Goal: Book appointment/travel/reservation

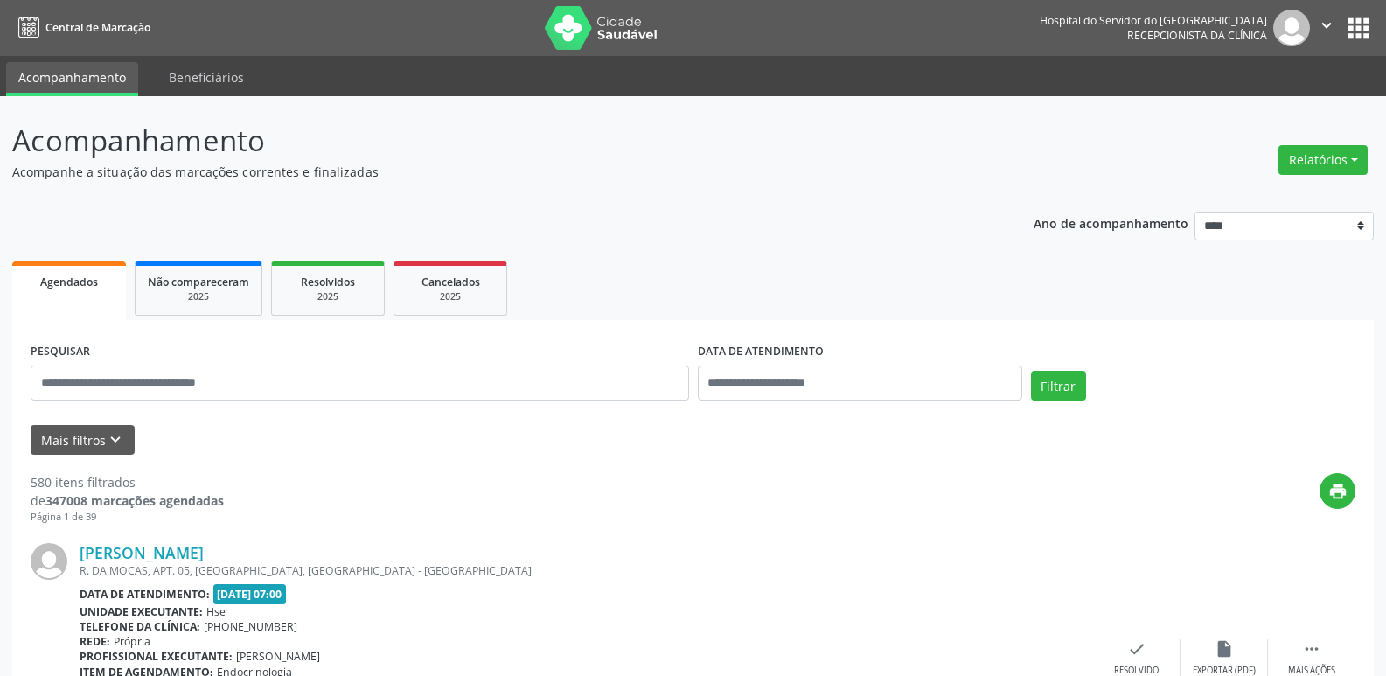
click at [1329, 149] on button "Relatórios" at bounding box center [1322, 160] width 89 height 30
click at [1268, 194] on link "Agendamentos" at bounding box center [1275, 197] width 188 height 24
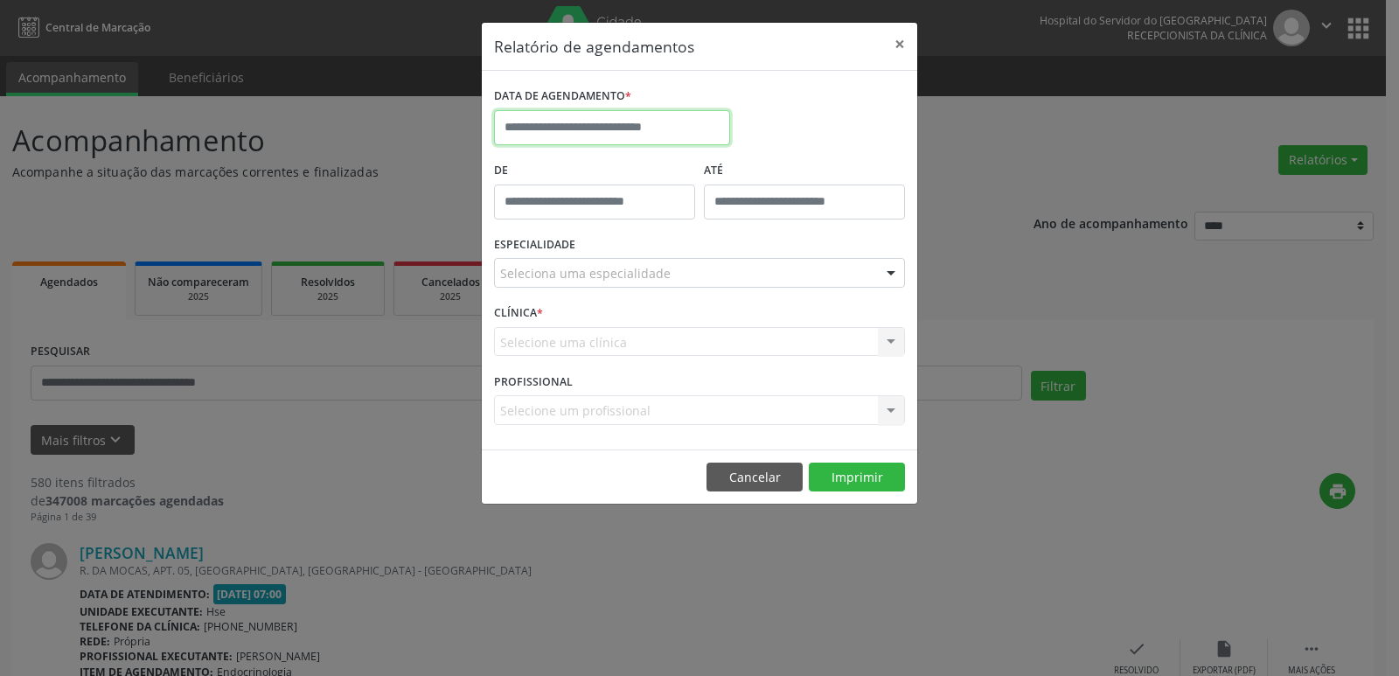
click at [561, 122] on input "text" at bounding box center [612, 127] width 236 height 35
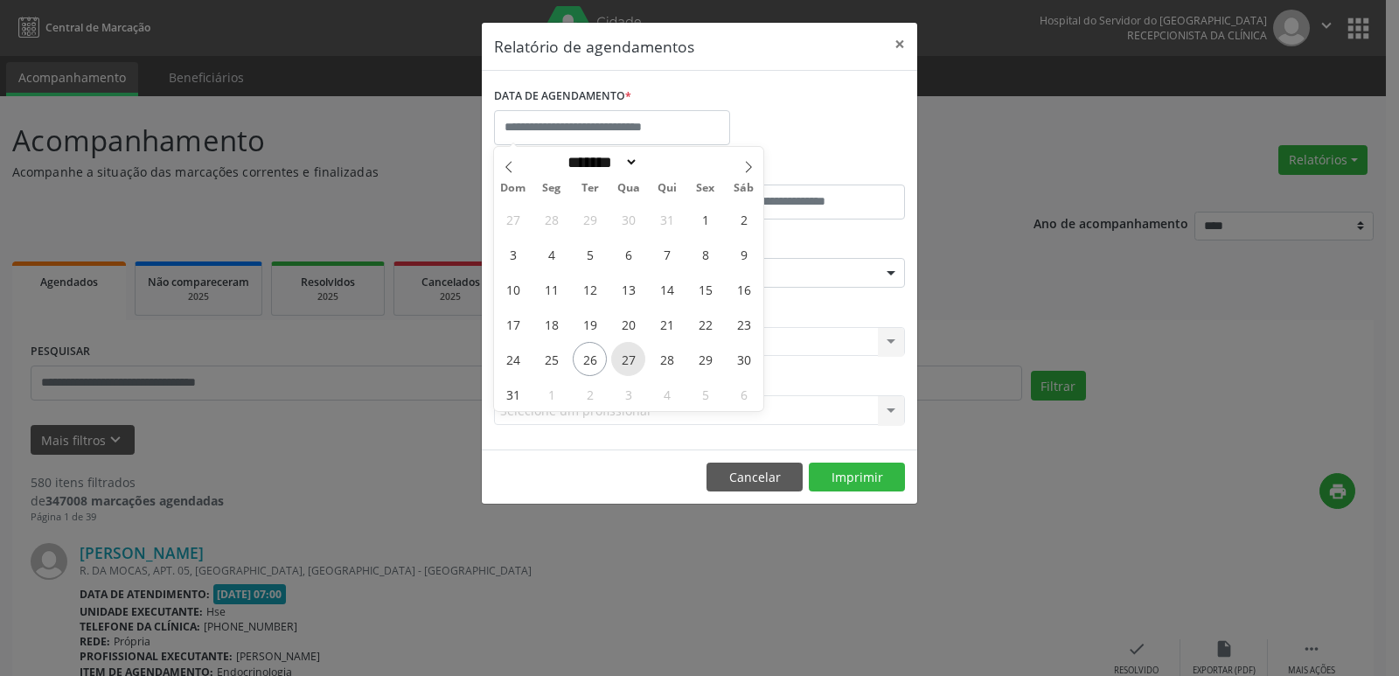
click at [630, 361] on span "27" at bounding box center [628, 359] width 34 height 34
type input "**********"
click at [626, 360] on span "27" at bounding box center [628, 359] width 34 height 34
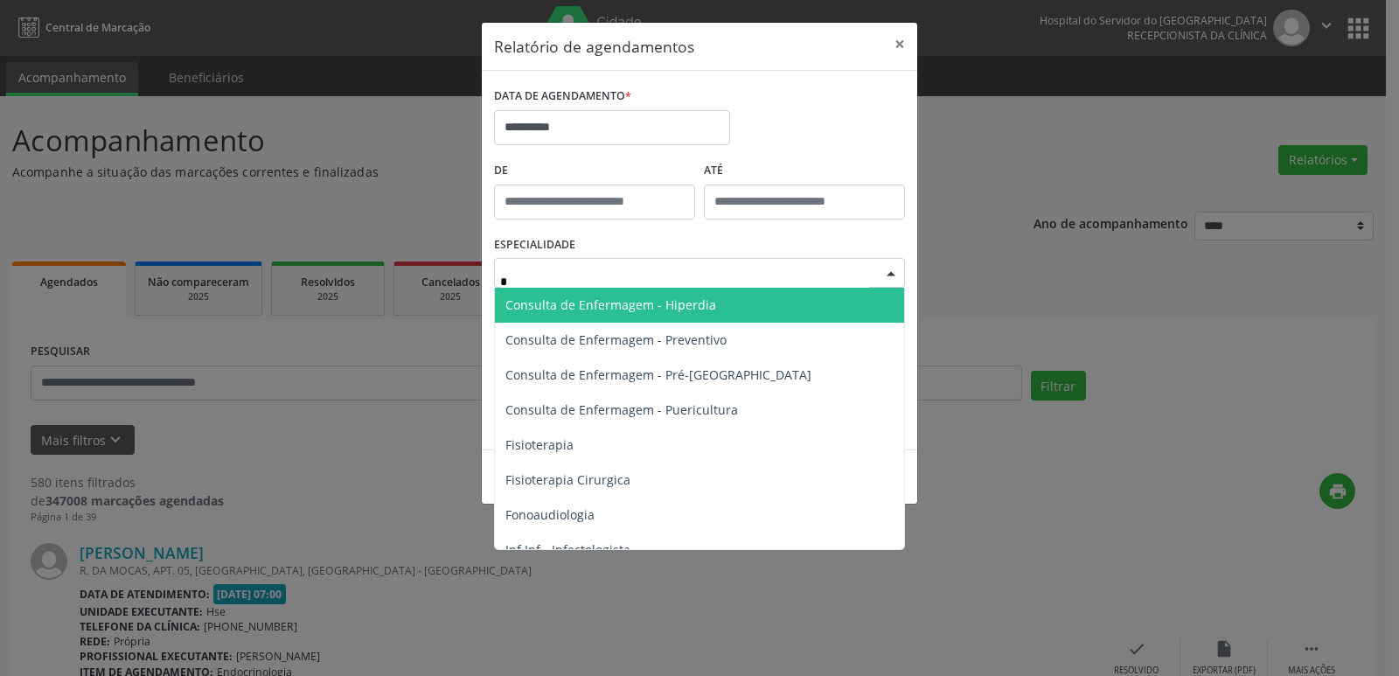
type input "**"
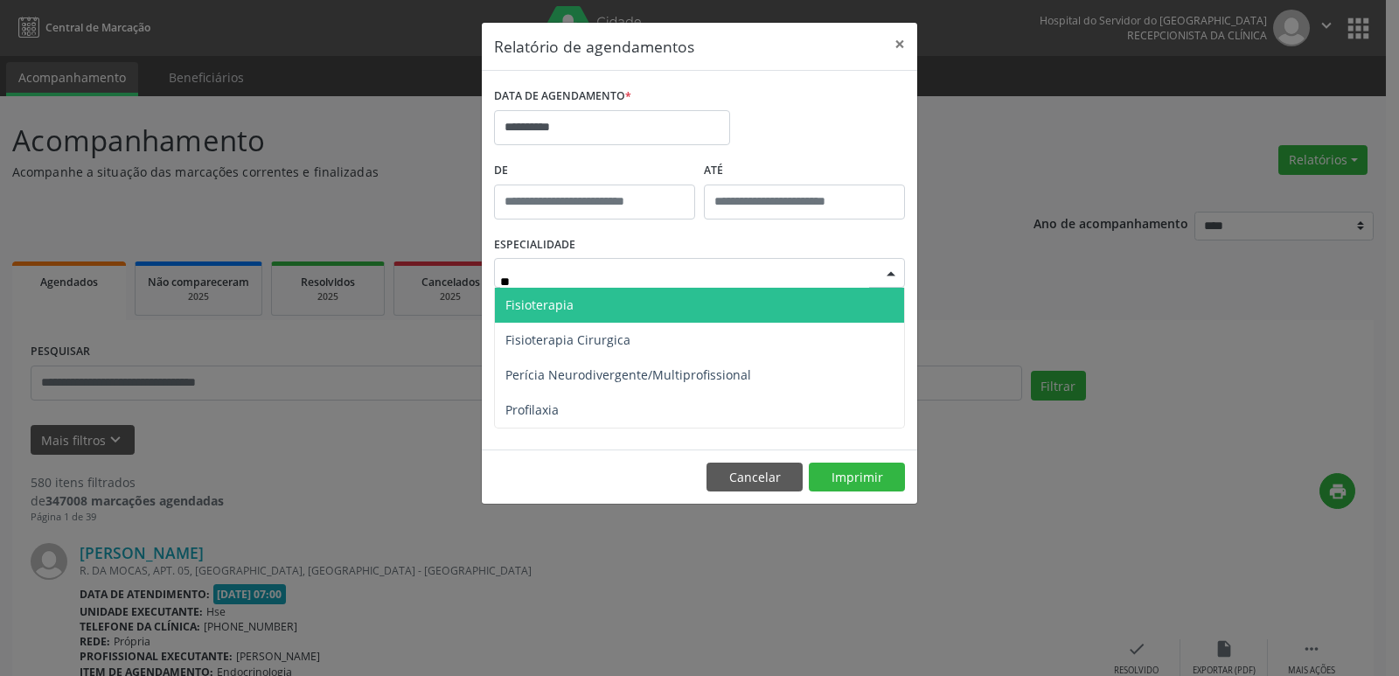
click at [676, 292] on span "Fisioterapia" at bounding box center [699, 305] width 409 height 35
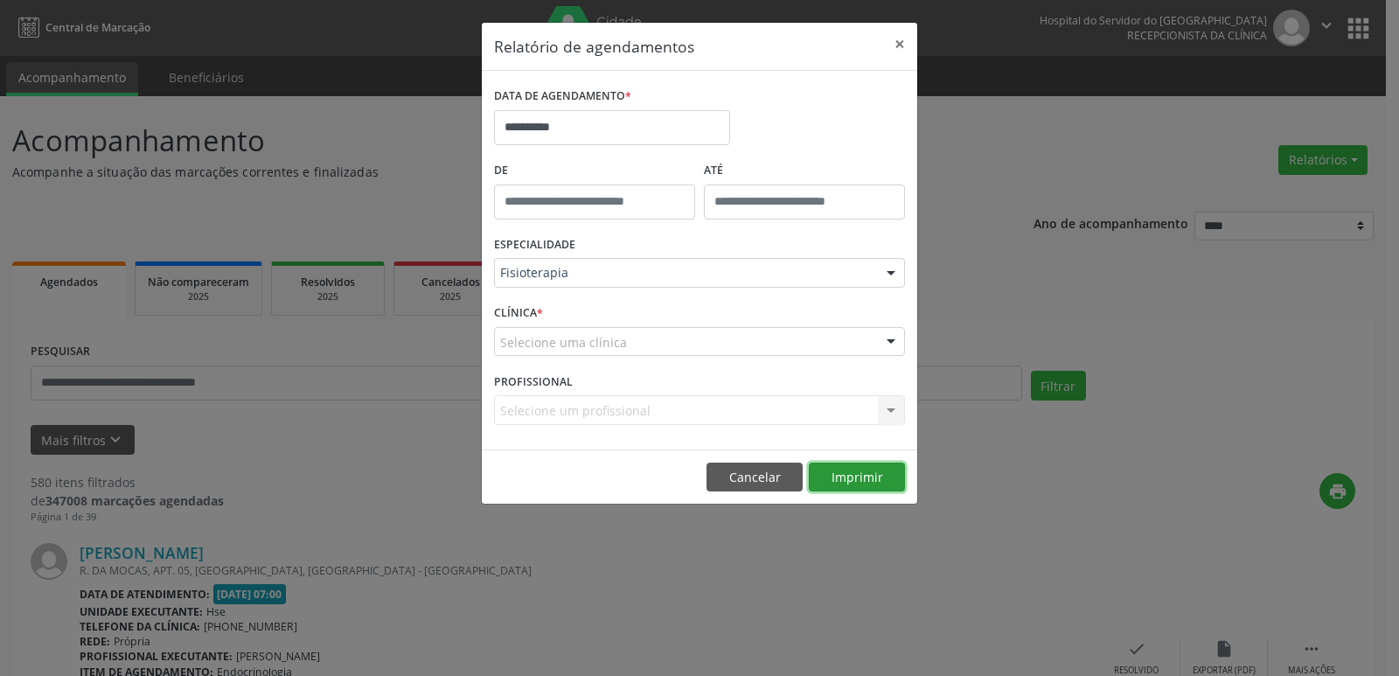
click at [833, 480] on button "Imprimir" at bounding box center [857, 478] width 96 height 30
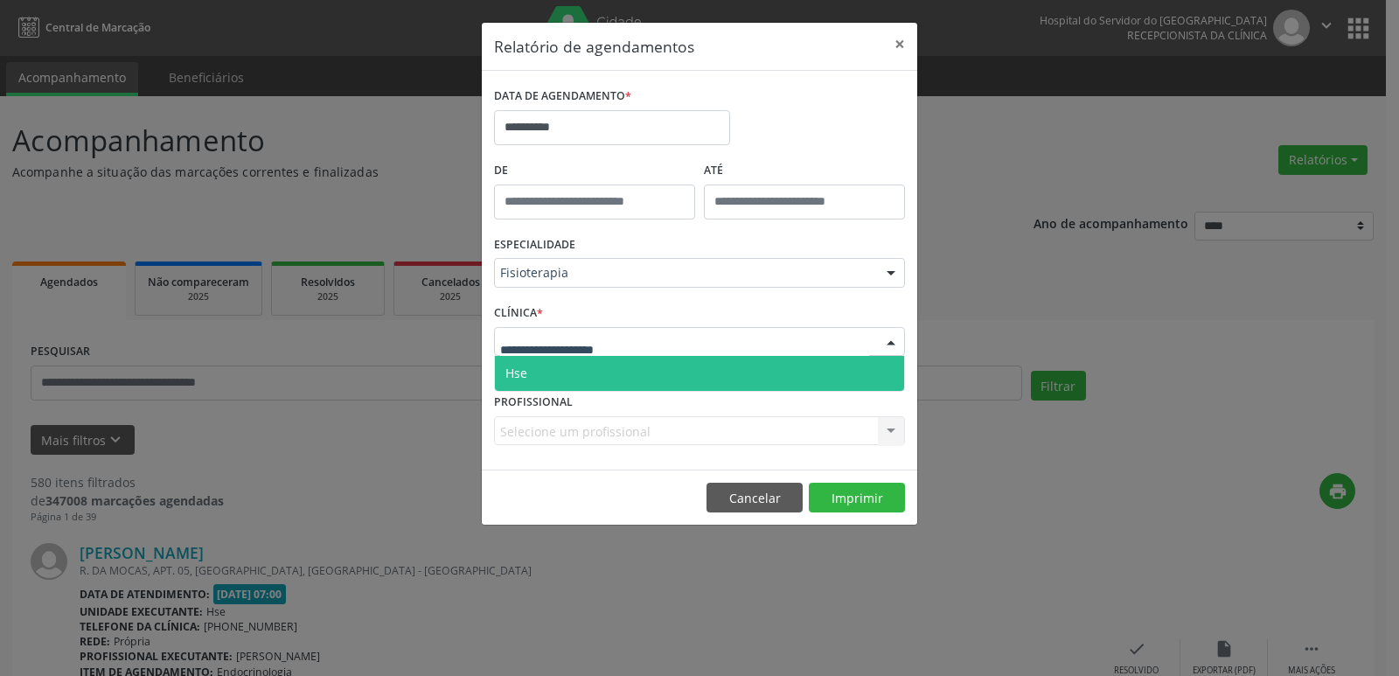
click at [854, 334] on div at bounding box center [699, 342] width 411 height 30
click at [813, 373] on span "Hse" at bounding box center [699, 373] width 409 height 35
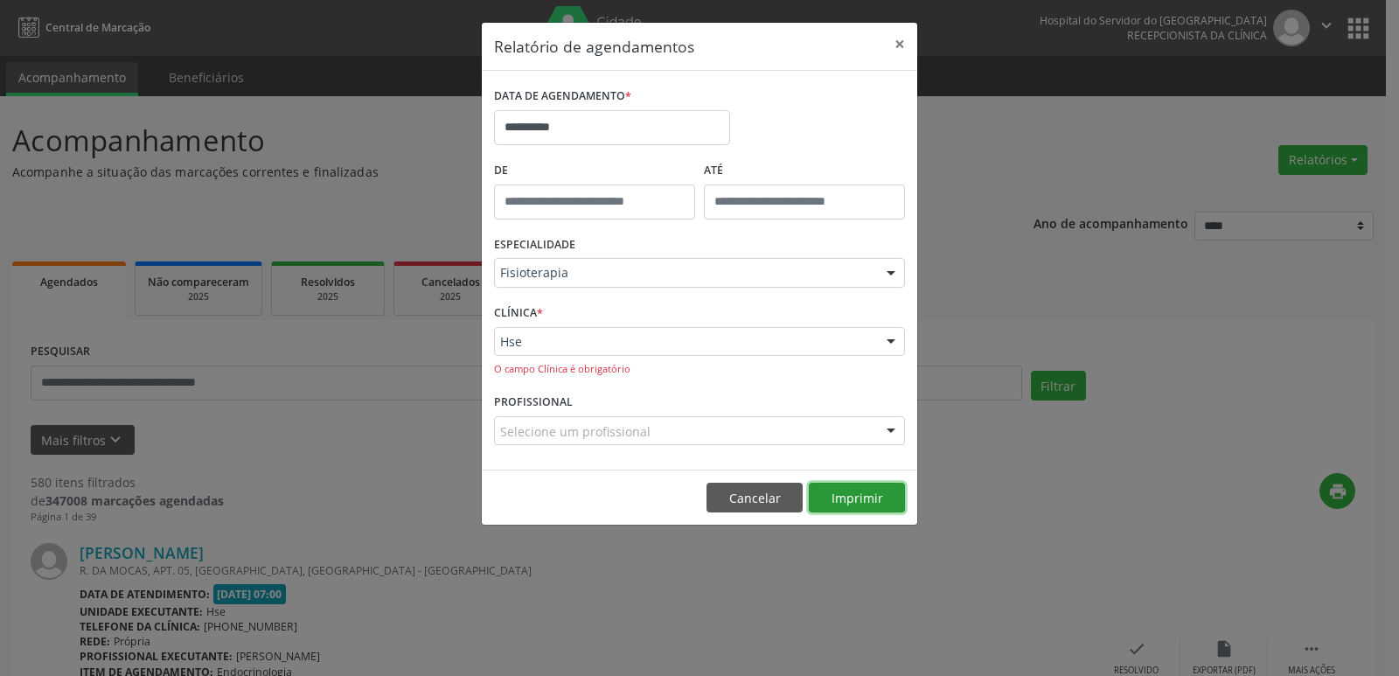
click at [868, 501] on button "Imprimir" at bounding box center [857, 498] width 96 height 30
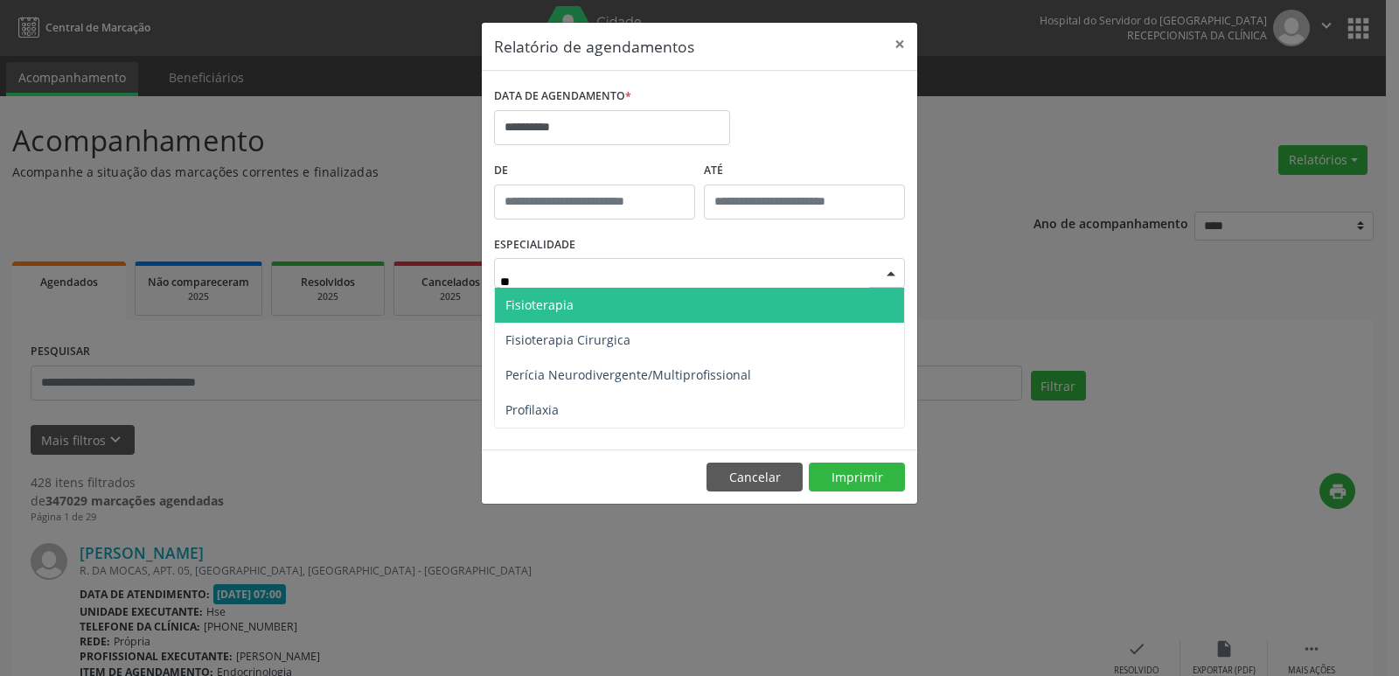
click at [579, 300] on span "Fisioterapia" at bounding box center [699, 305] width 409 height 35
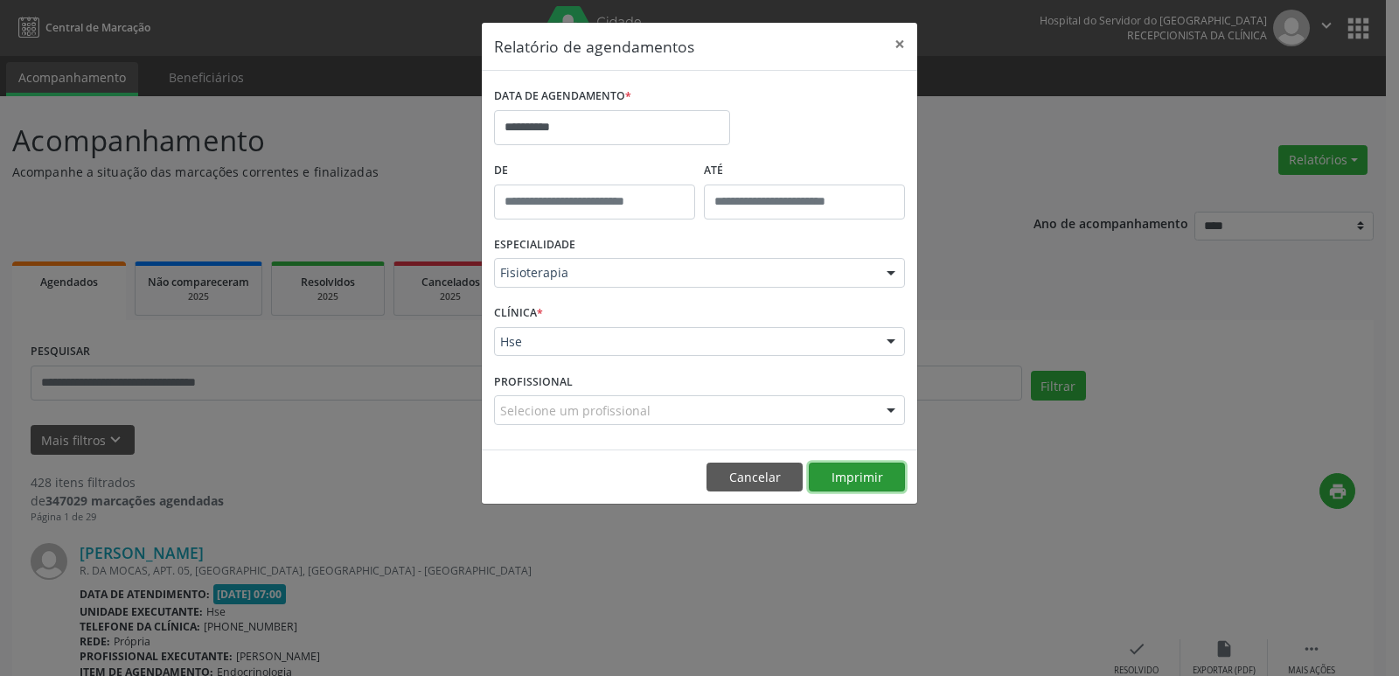
click at [833, 466] on button "Imprimir" at bounding box center [857, 478] width 96 height 30
